Goal: Task Accomplishment & Management: Use online tool/utility

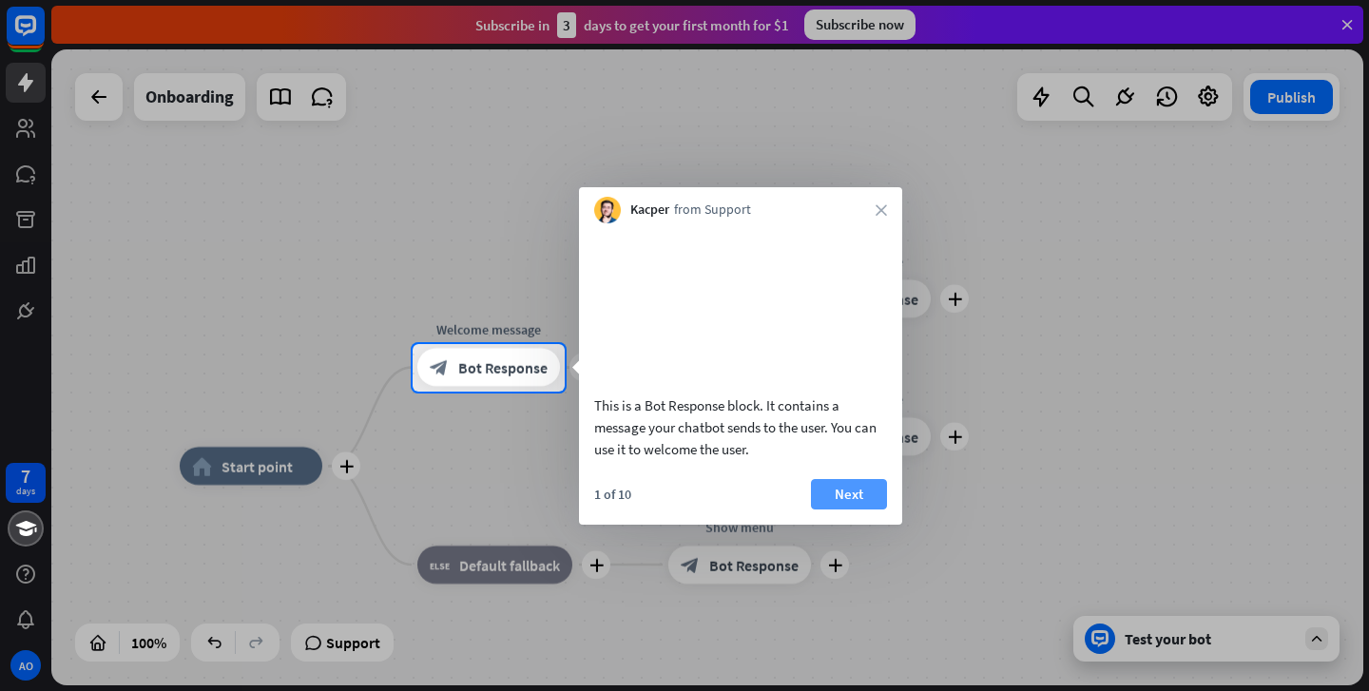
click at [854, 510] on button "Next" at bounding box center [849, 494] width 76 height 30
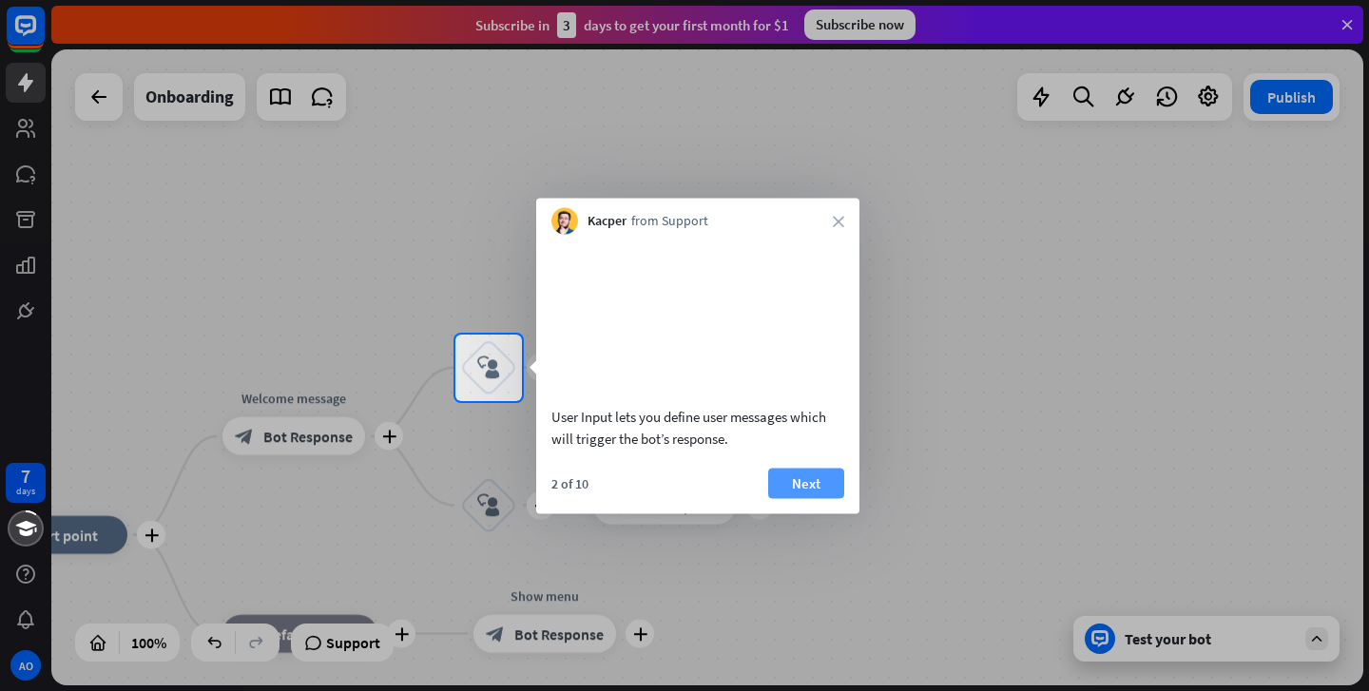
click at [817, 498] on button "Next" at bounding box center [806, 483] width 76 height 30
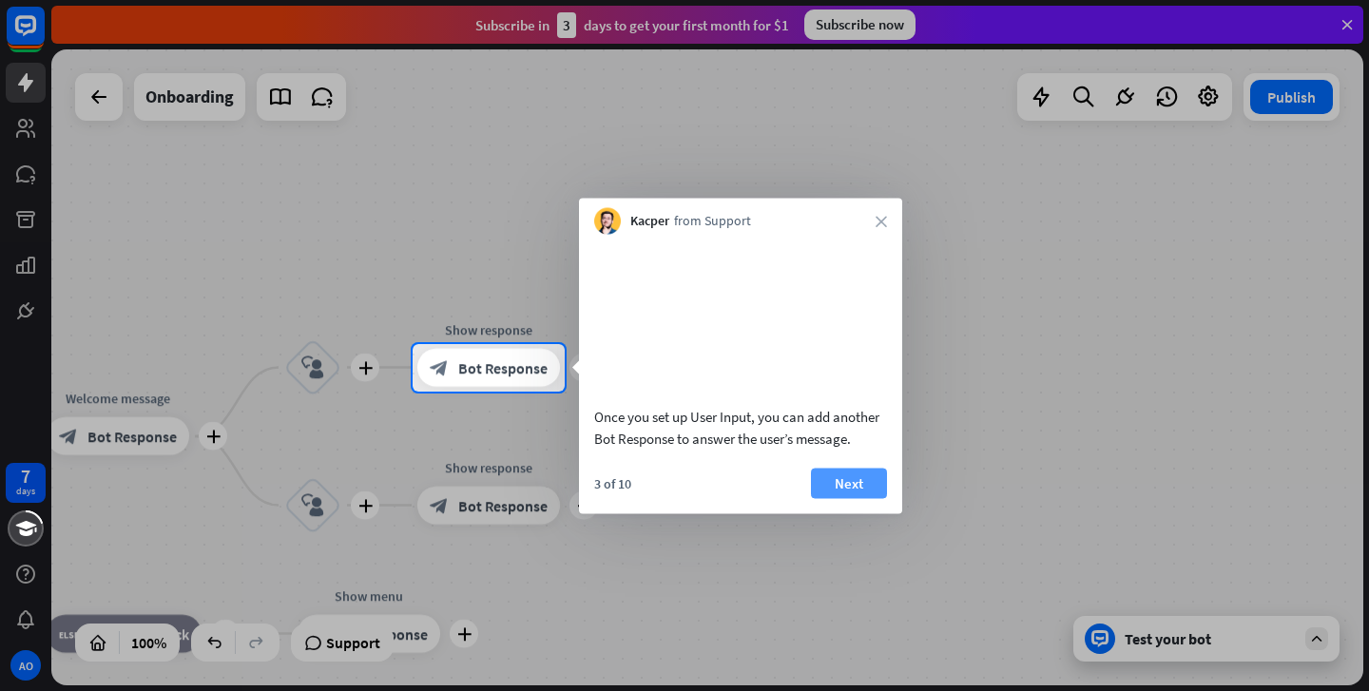
click at [832, 498] on button "Next" at bounding box center [849, 483] width 76 height 30
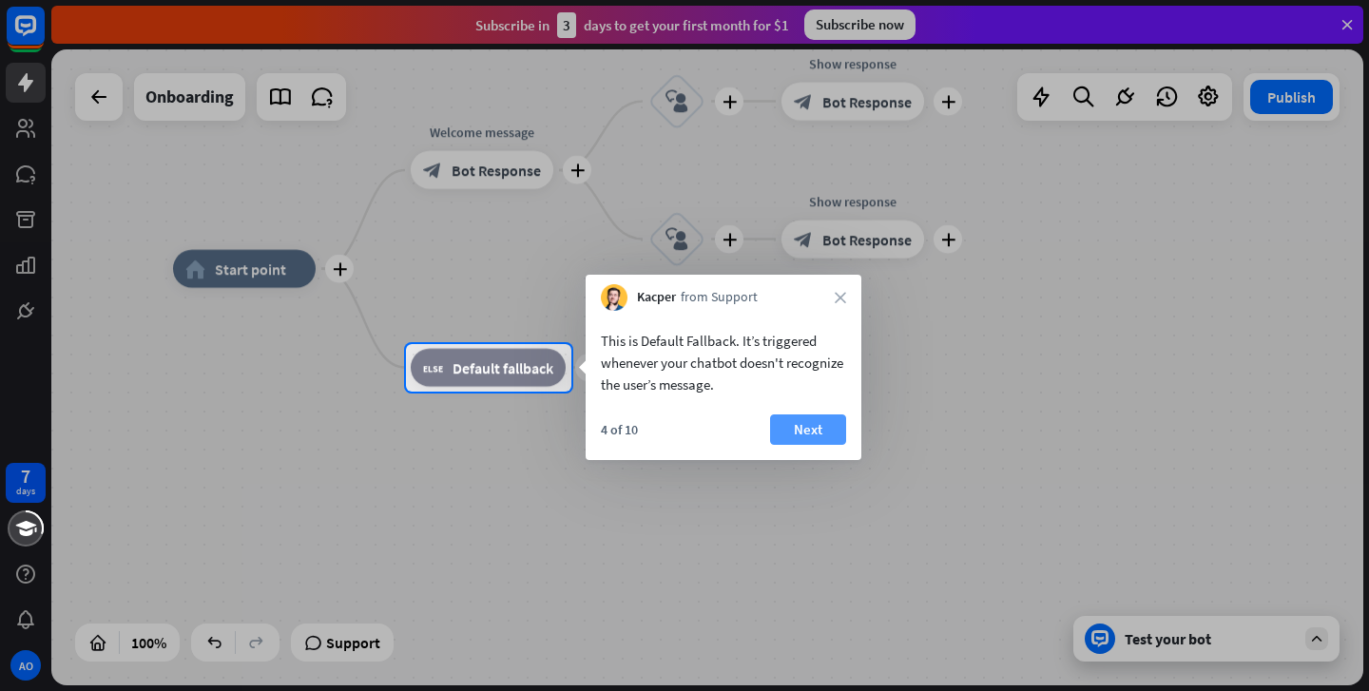
click at [816, 425] on button "Next" at bounding box center [808, 429] width 76 height 30
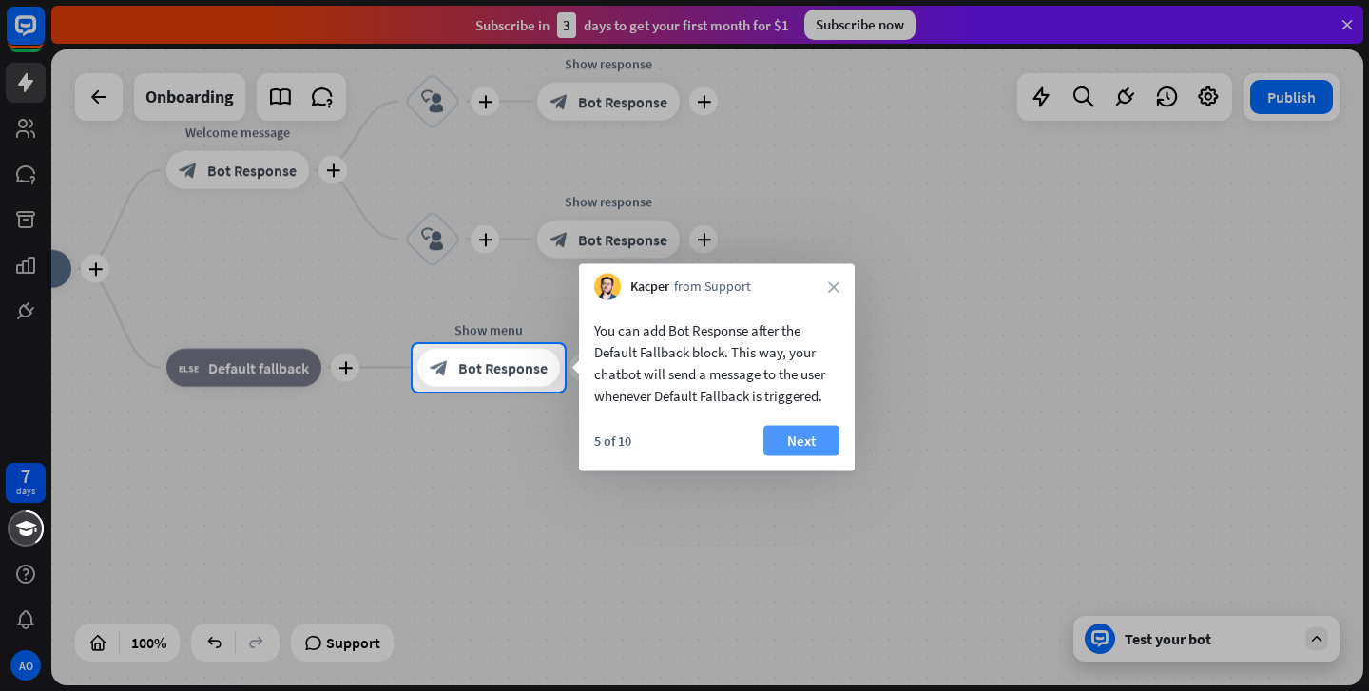
click at [811, 436] on button "Next" at bounding box center [801, 441] width 76 height 30
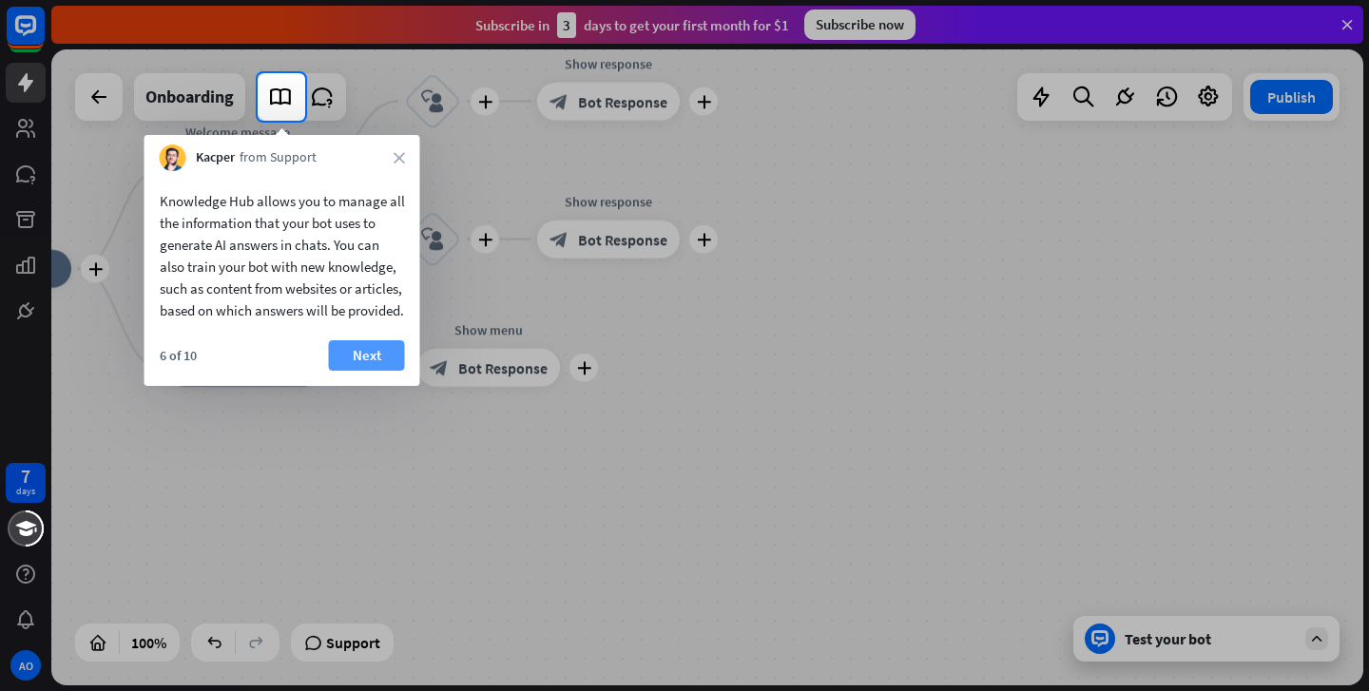
click at [382, 371] on button "Next" at bounding box center [367, 355] width 76 height 30
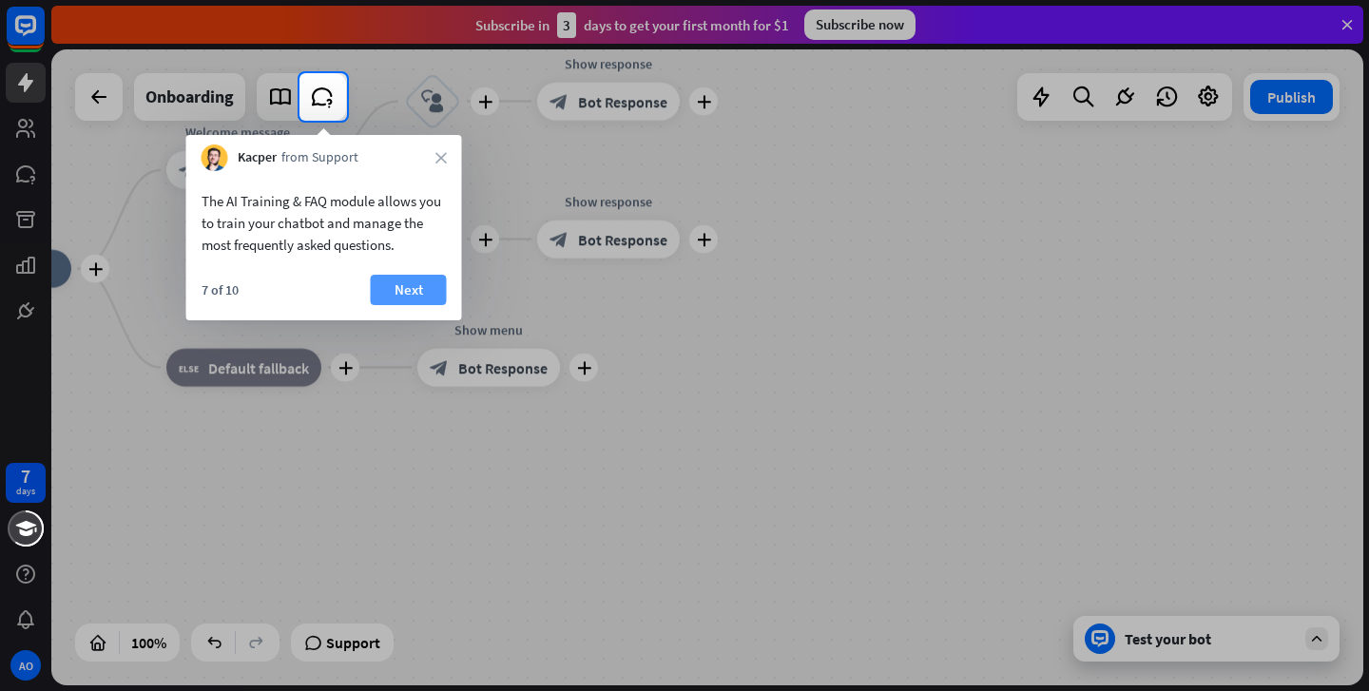
click at [418, 287] on button "Next" at bounding box center [409, 290] width 76 height 30
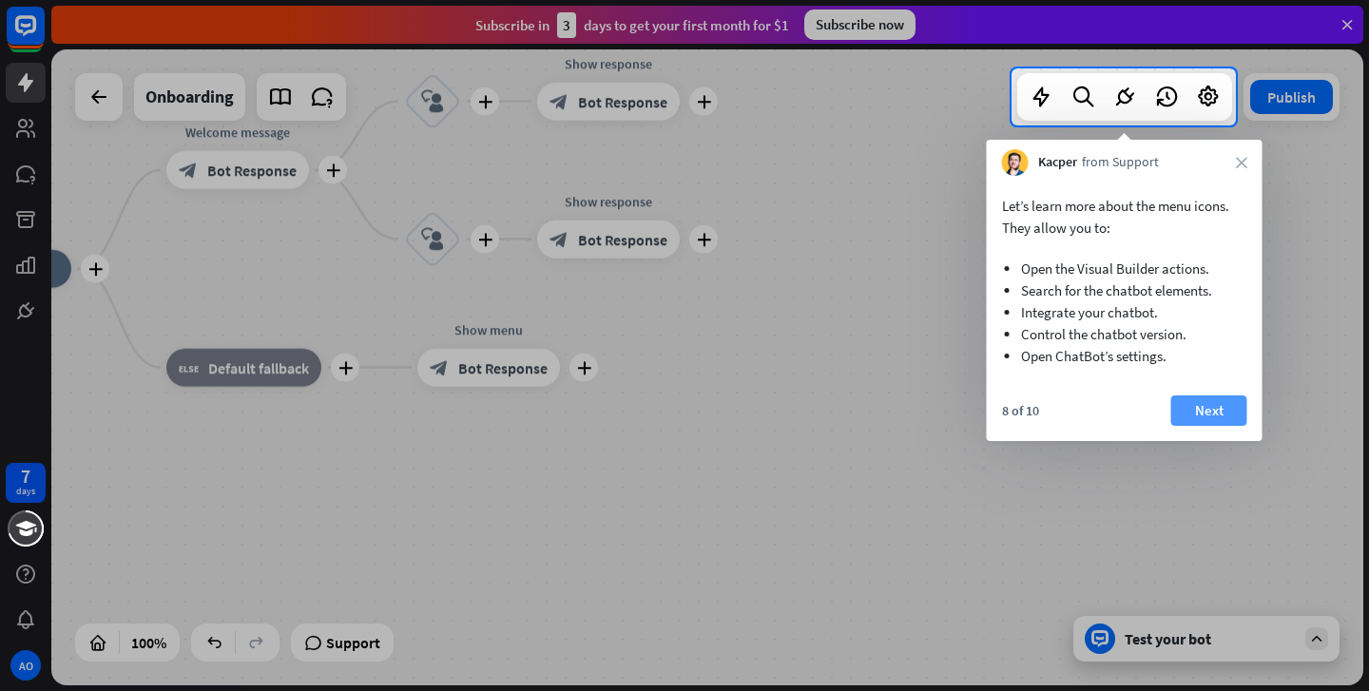
click at [1196, 411] on button "Next" at bounding box center [1209, 410] width 76 height 30
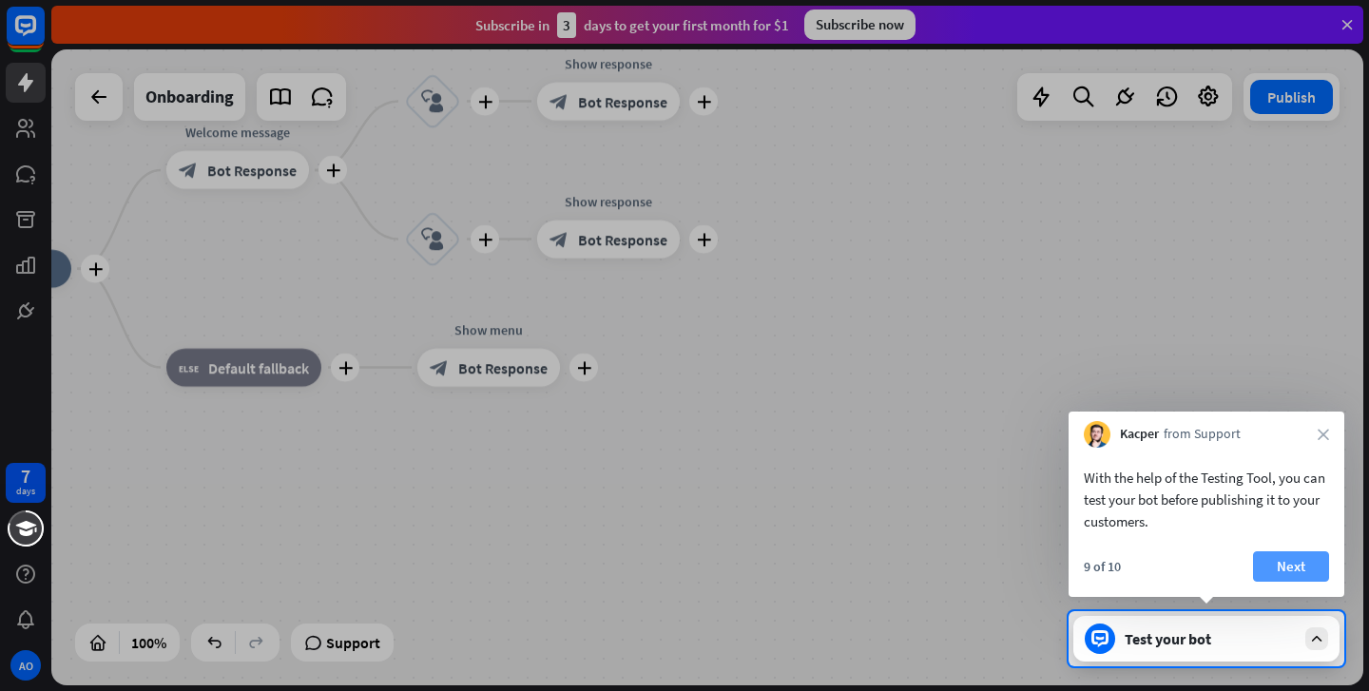
click at [1280, 562] on button "Next" at bounding box center [1291, 566] width 76 height 30
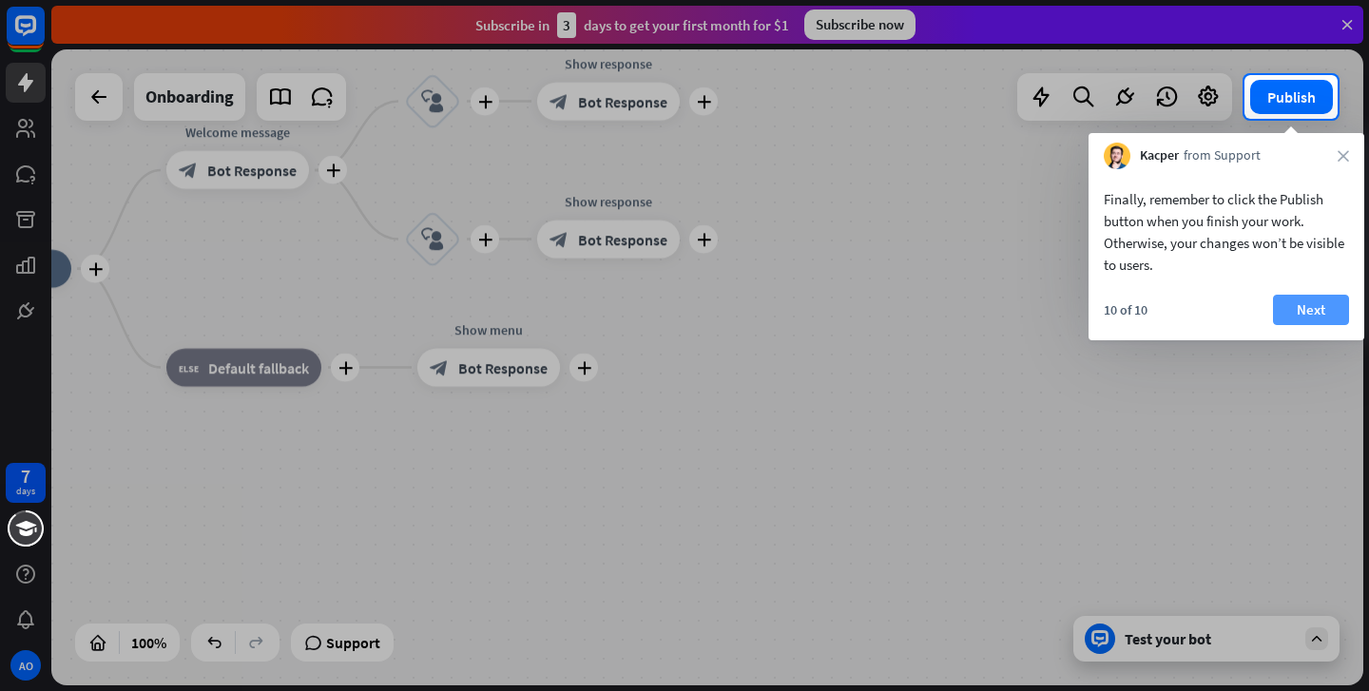
click at [1313, 313] on button "Next" at bounding box center [1311, 310] width 76 height 30
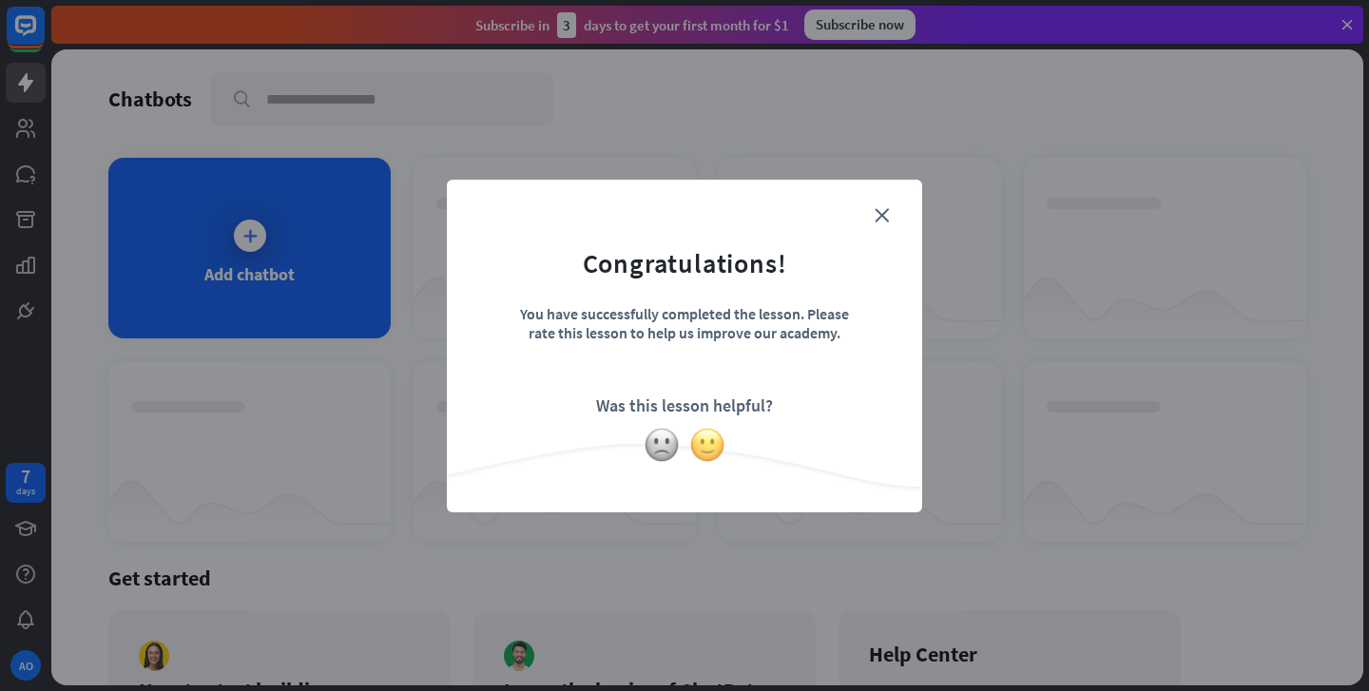
click at [711, 447] on img at bounding box center [707, 445] width 36 height 36
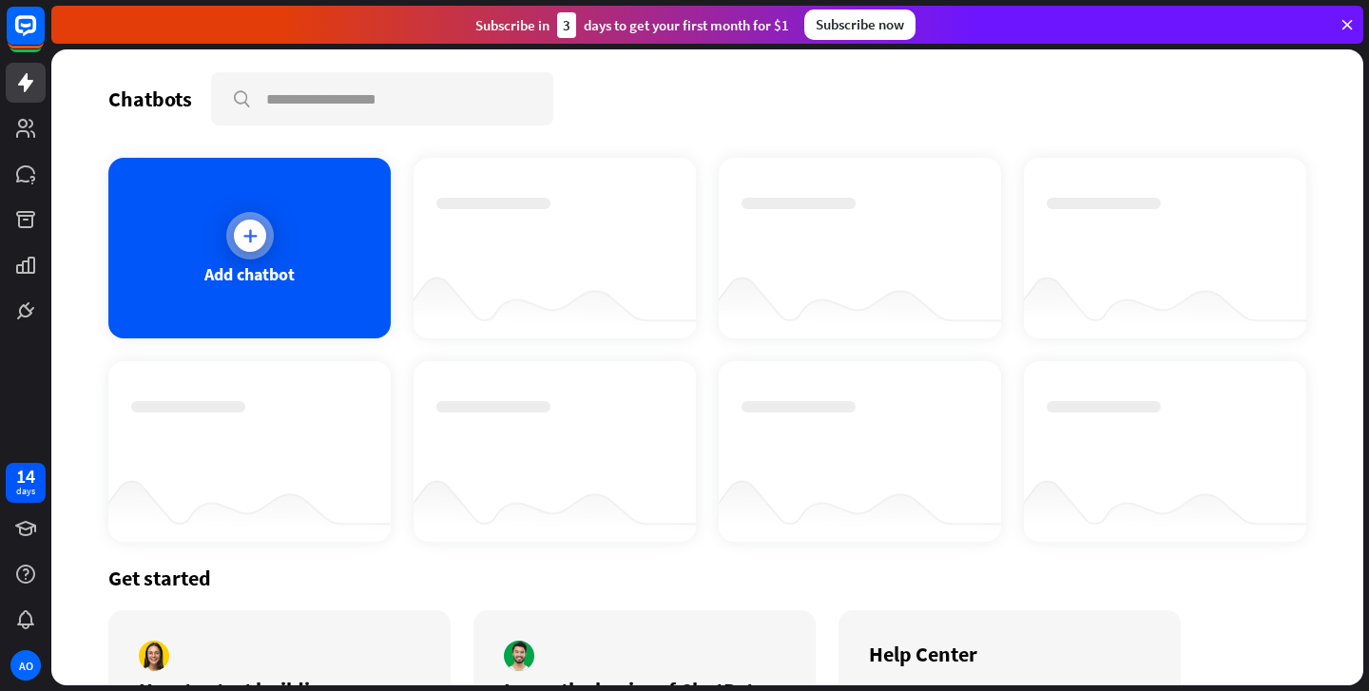
click at [298, 294] on div "Add chatbot" at bounding box center [249, 248] width 282 height 181
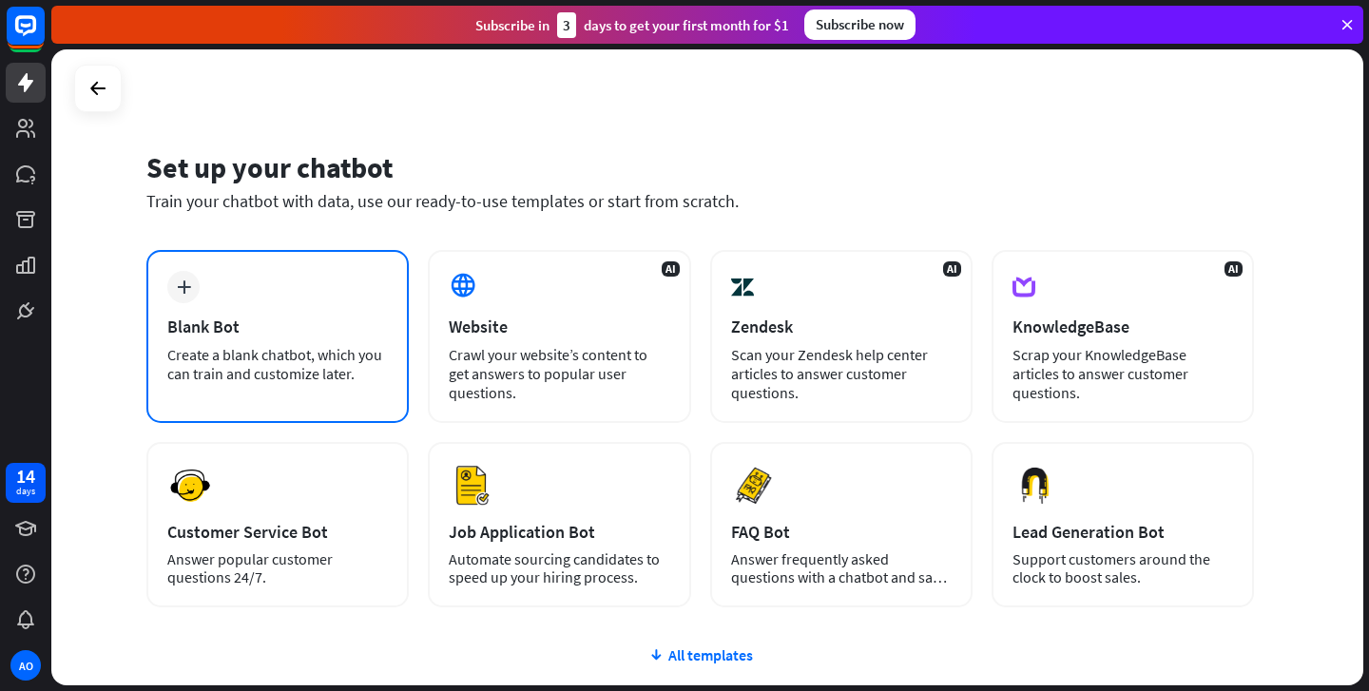
click at [281, 319] on div "Blank Bot" at bounding box center [277, 327] width 221 height 22
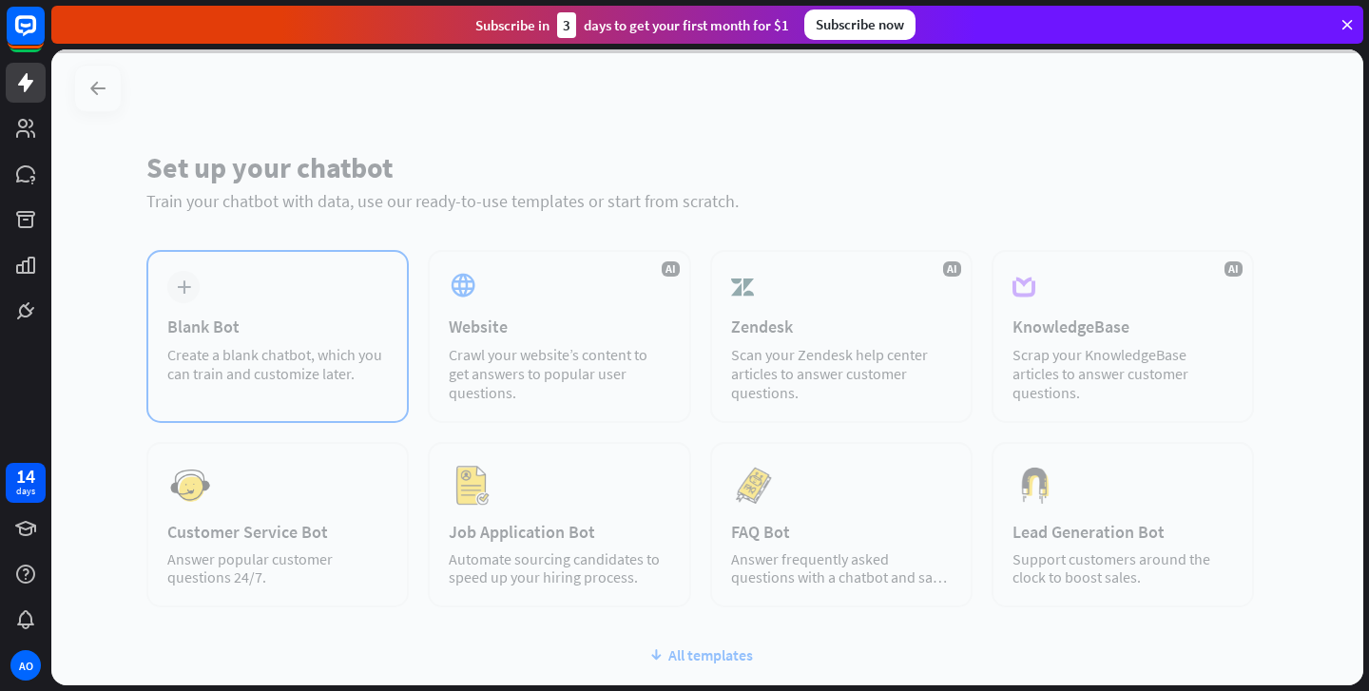
click at [281, 319] on div at bounding box center [707, 367] width 1312 height 636
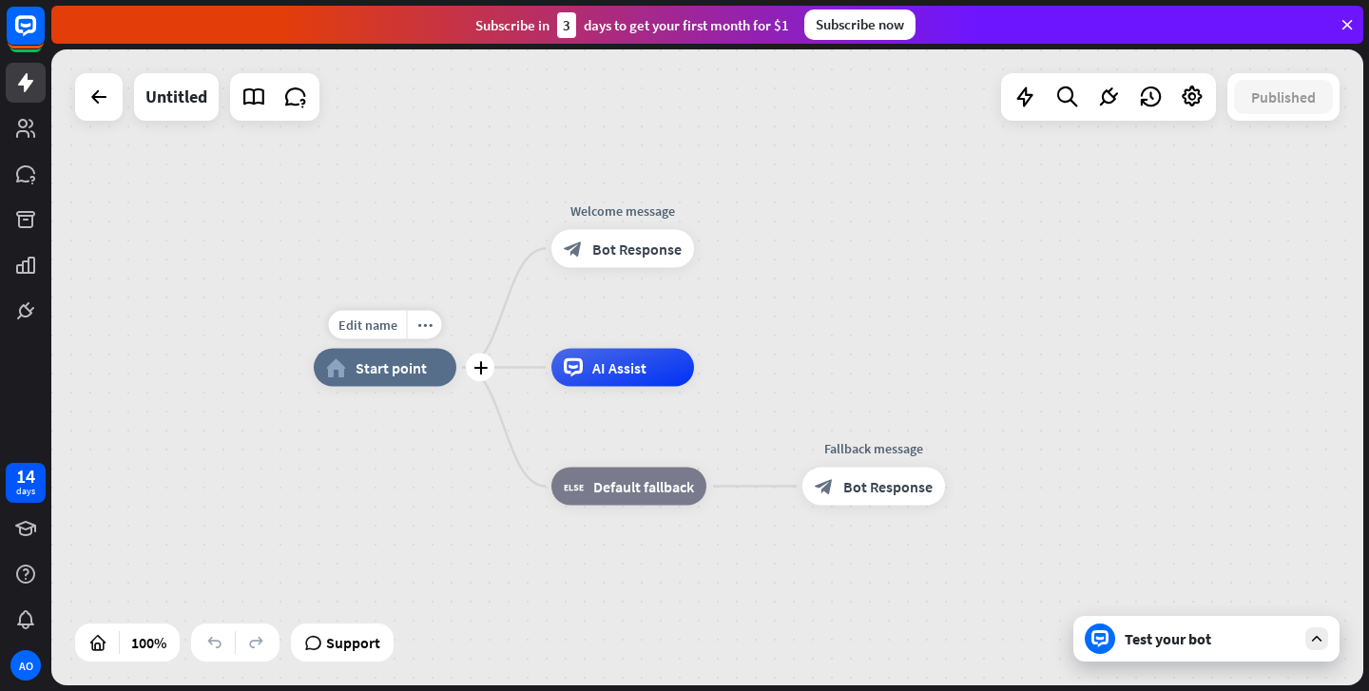
click at [377, 368] on span "Start point" at bounding box center [391, 367] width 71 height 19
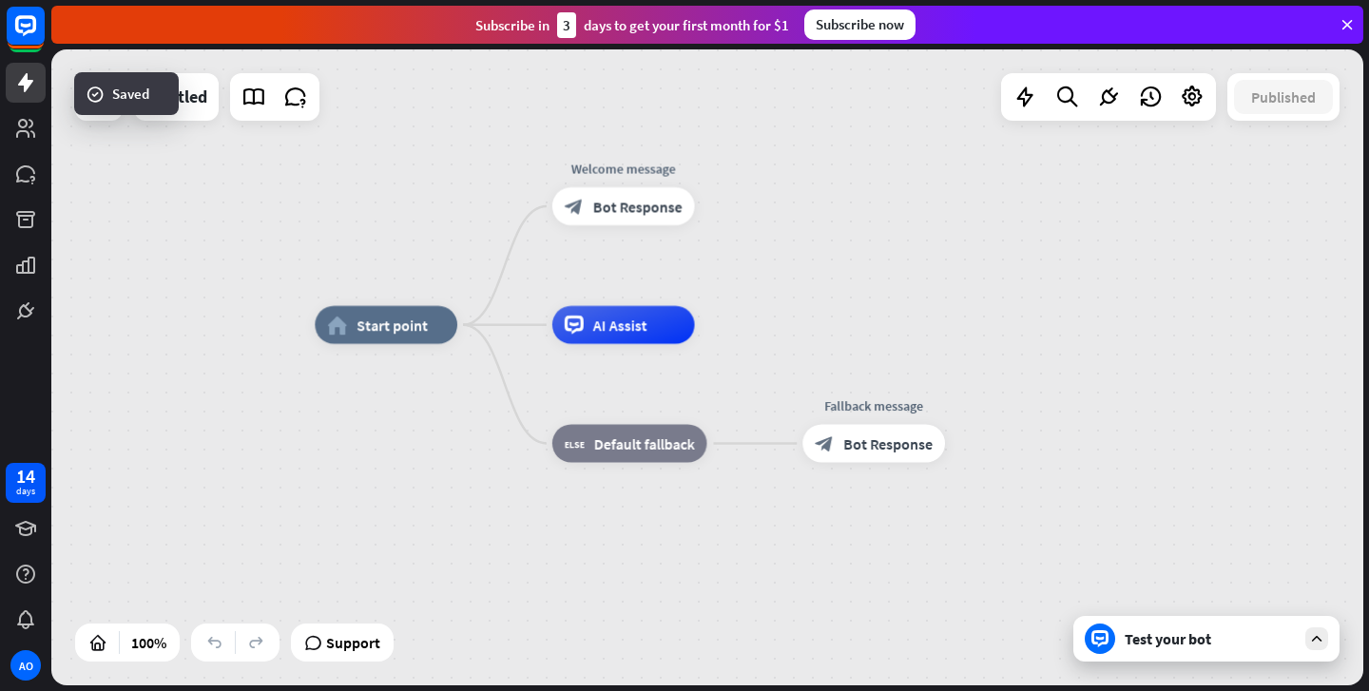
click at [1144, 644] on div "Test your bot" at bounding box center [1210, 638] width 171 height 19
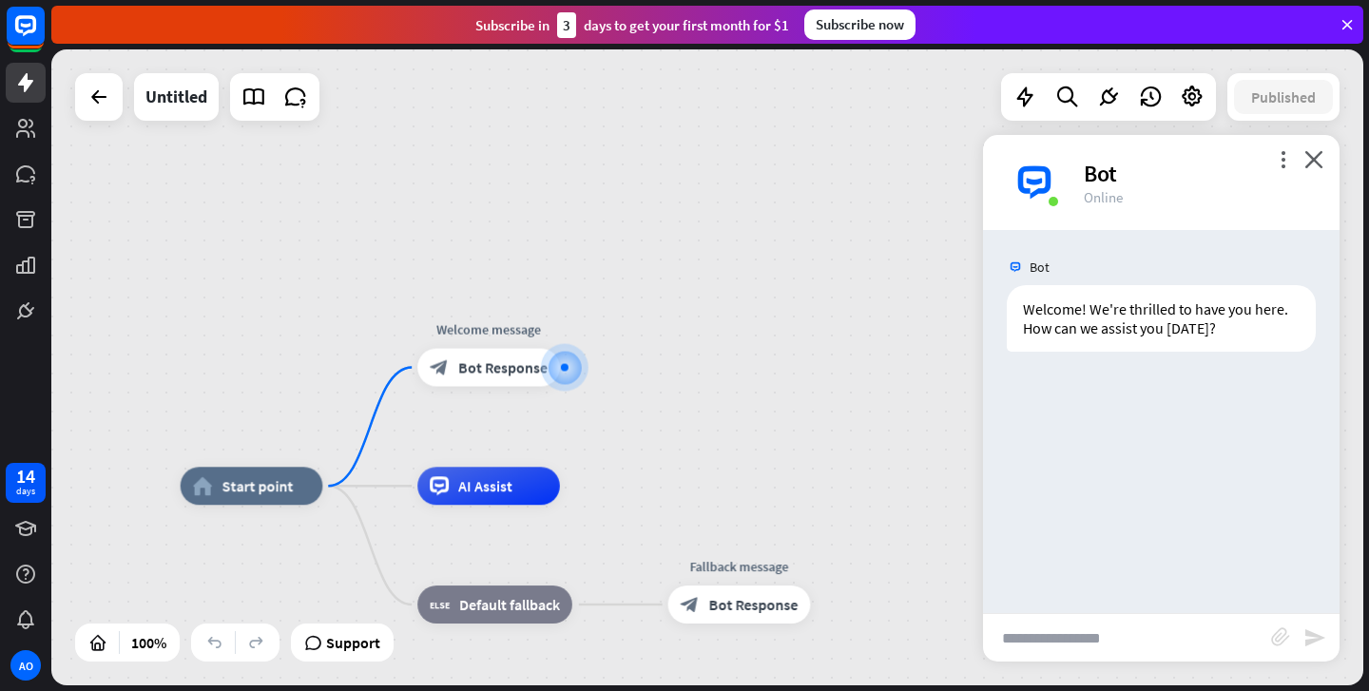
click at [1018, 397] on div "Bot Welcome! We're thrilled to have you here. How can we assist you [DATE]? [DA…" at bounding box center [1161, 421] width 356 height 383
click at [1024, 401] on div "Bot Welcome! We're thrilled to have you here. How can we assist you [DATE]? [DA…" at bounding box center [1161, 421] width 356 height 383
click at [1029, 373] on div "Bot Welcome! We're thrilled to have you here. How can we assist you [DATE]? [DA…" at bounding box center [1161, 421] width 356 height 383
click at [1088, 330] on div "Welcome! We're thrilled to have you here. How can we assist you [DATE]?" at bounding box center [1161, 318] width 309 height 67
click at [1031, 639] on input "text" at bounding box center [1127, 638] width 288 height 48
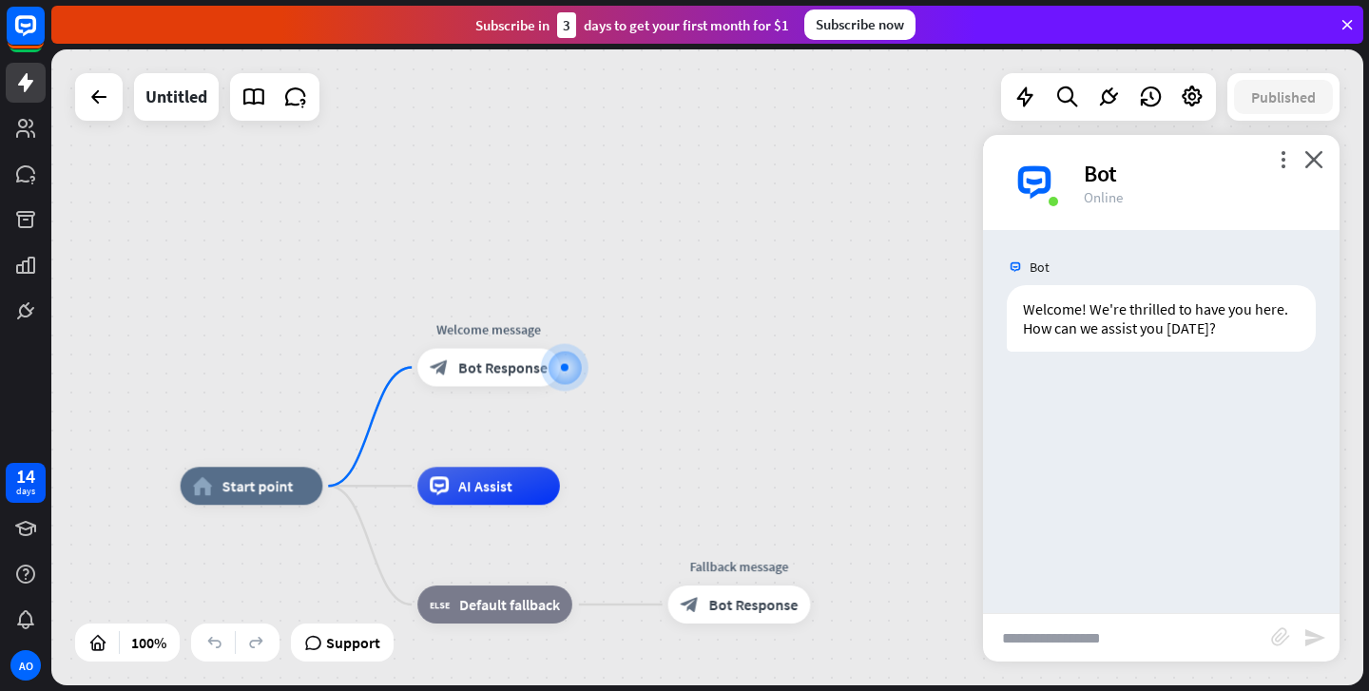
paste input "**********"
type input "**********"
click at [1313, 637] on icon "send" at bounding box center [1314, 637] width 23 height 23
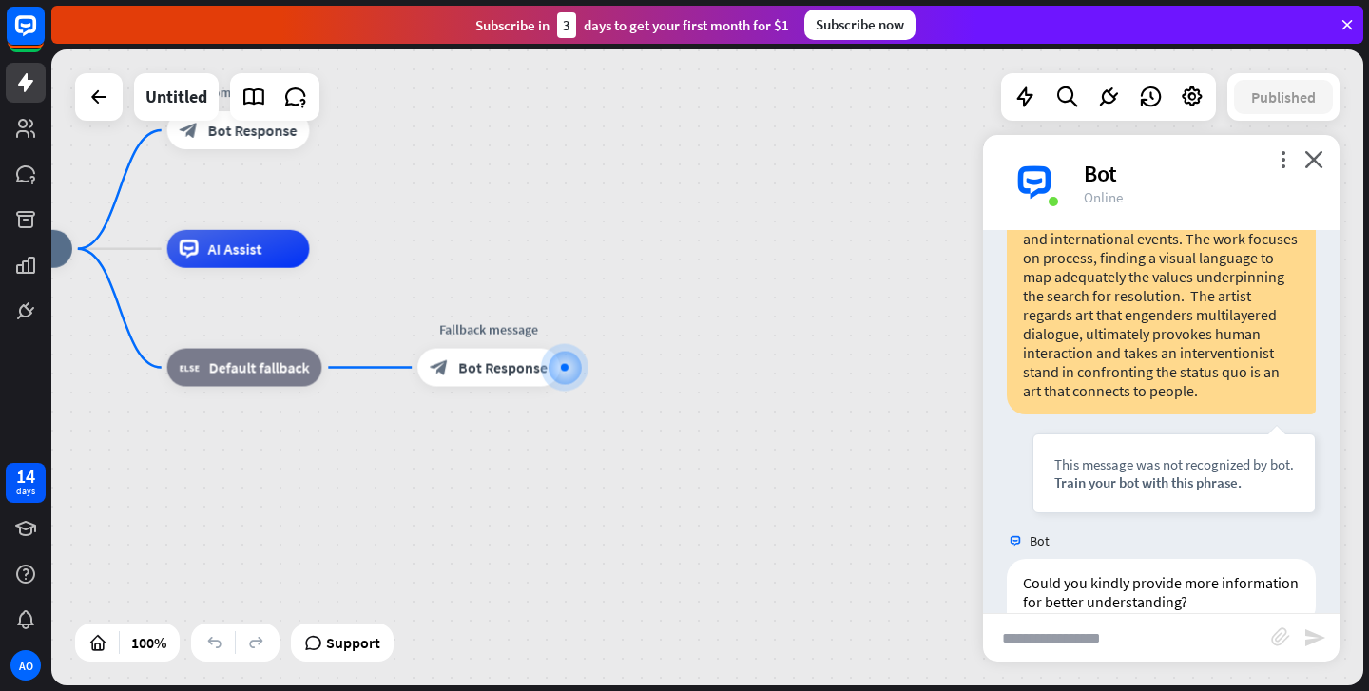
scroll to position [436, 0]
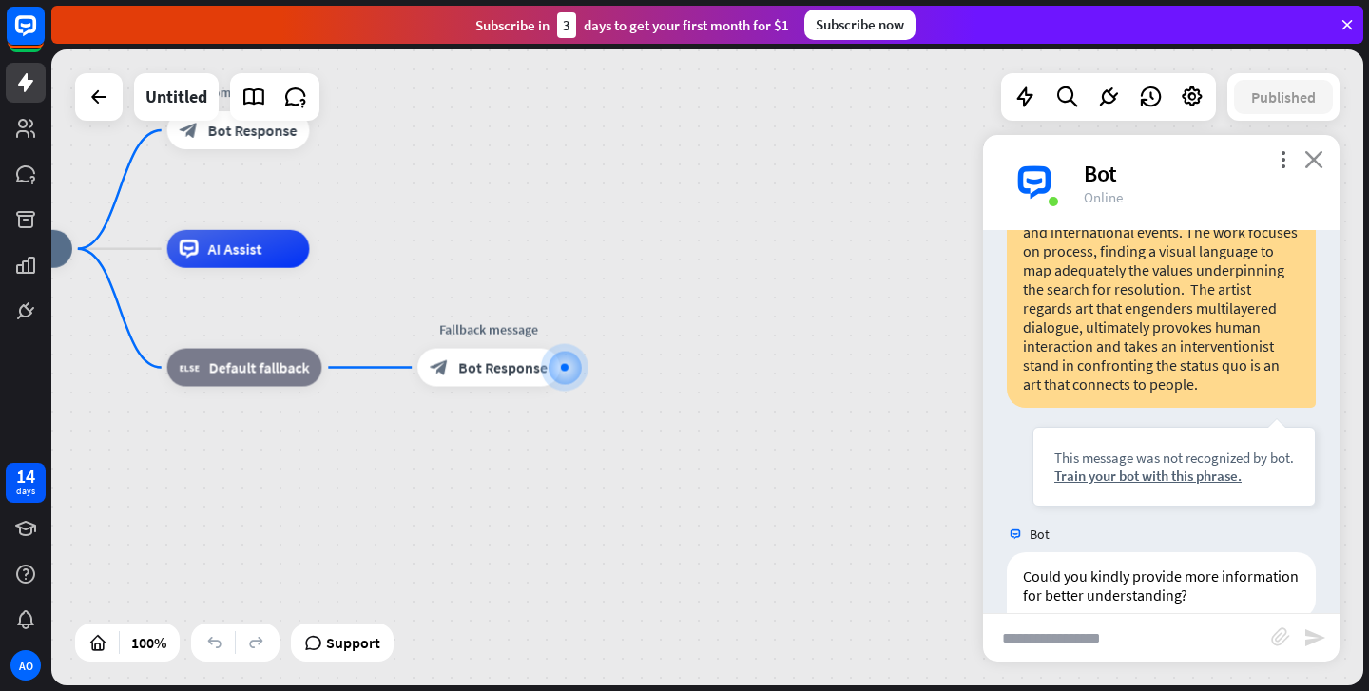
click at [1311, 163] on icon "close" at bounding box center [1313, 159] width 19 height 18
